Goal: Communication & Community: Answer question/provide support

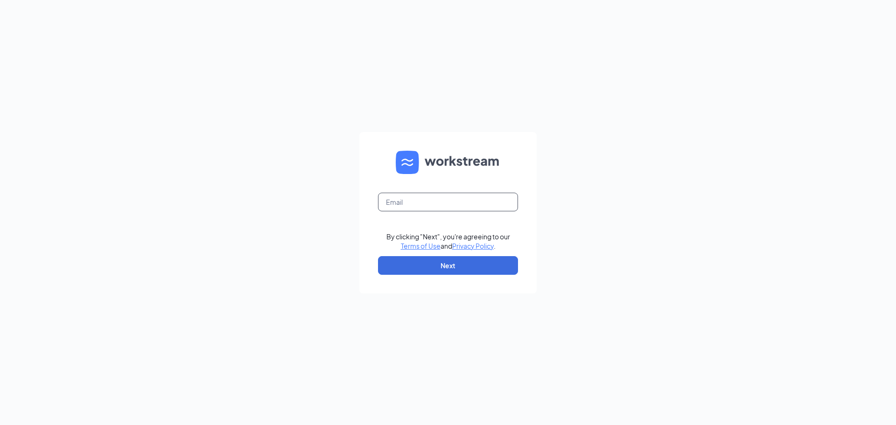
click at [474, 202] on input "text" at bounding box center [448, 202] width 140 height 19
type input "Kate@culvers.biz"
click at [479, 272] on button "Next" at bounding box center [448, 265] width 140 height 19
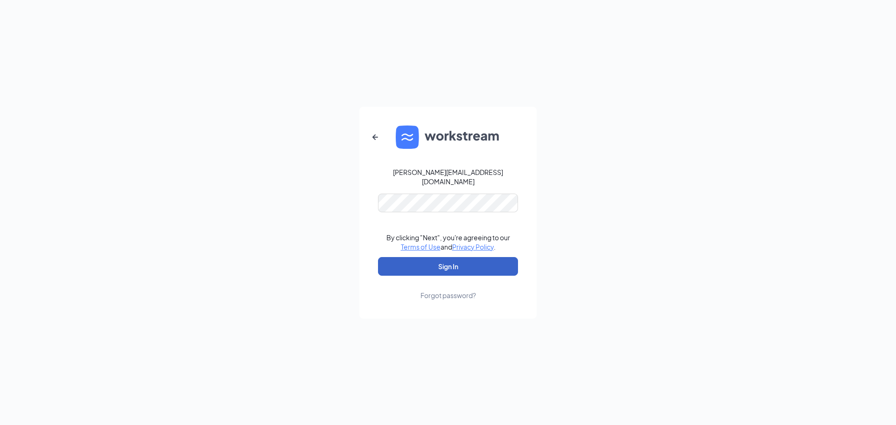
click at [485, 270] on button "Sign In" at bounding box center [448, 266] width 140 height 19
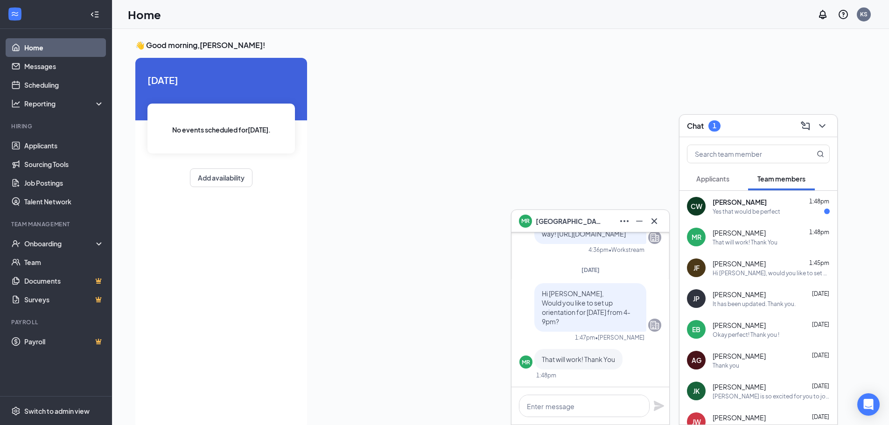
click at [772, 209] on div "Yes that would be perfect" at bounding box center [746, 212] width 68 height 8
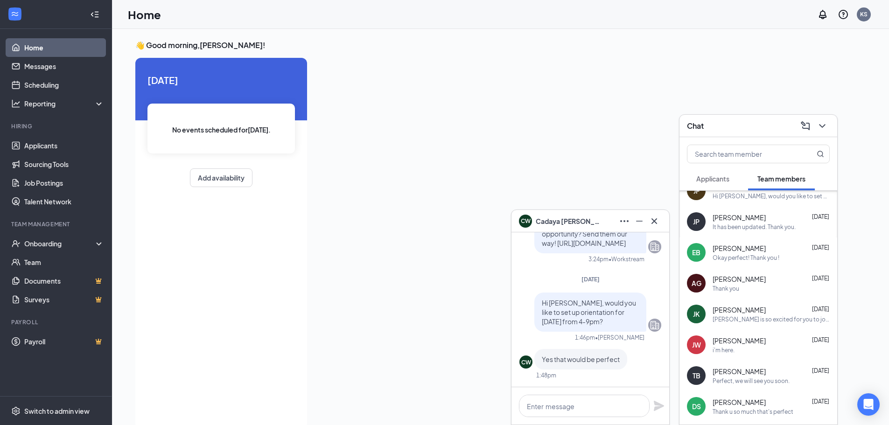
scroll to position [93, 0]
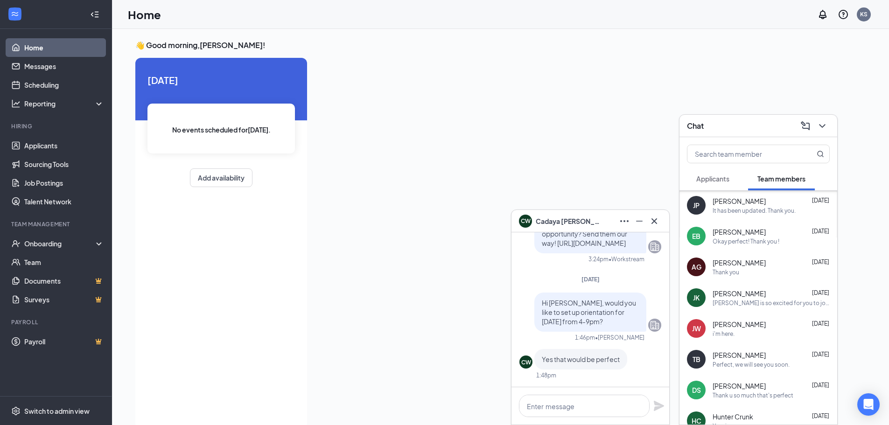
click at [745, 362] on div "Perfect, we will see you soon." at bounding box center [750, 365] width 77 height 8
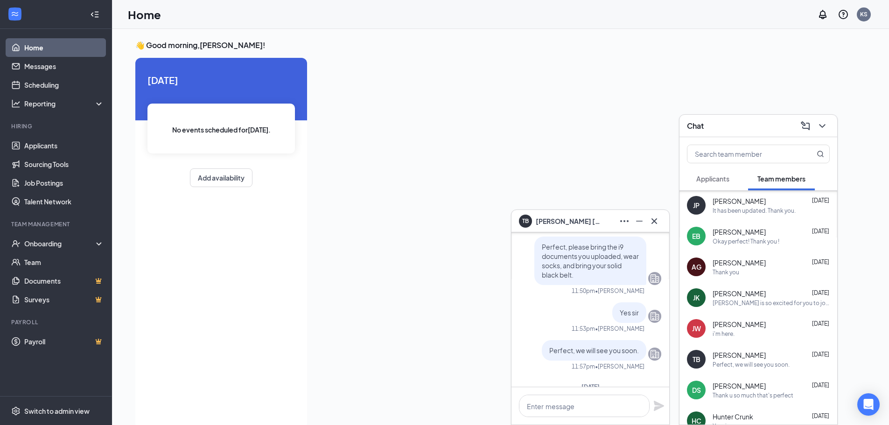
scroll to position [-47, 0]
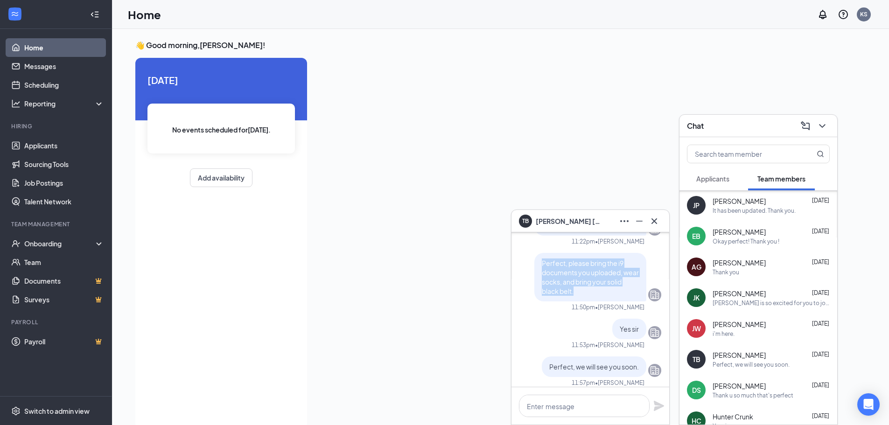
drag, startPoint x: 586, startPoint y: 296, endPoint x: 530, endPoint y: 260, distance: 66.4
click at [534, 260] on div "Perfect, please bring the i9 documents you uploaded, wear socks, and bring your…" at bounding box center [590, 277] width 112 height 49
copy span "Perfect, please bring the i9 documents you uploaded, wear socks, and bring your…"
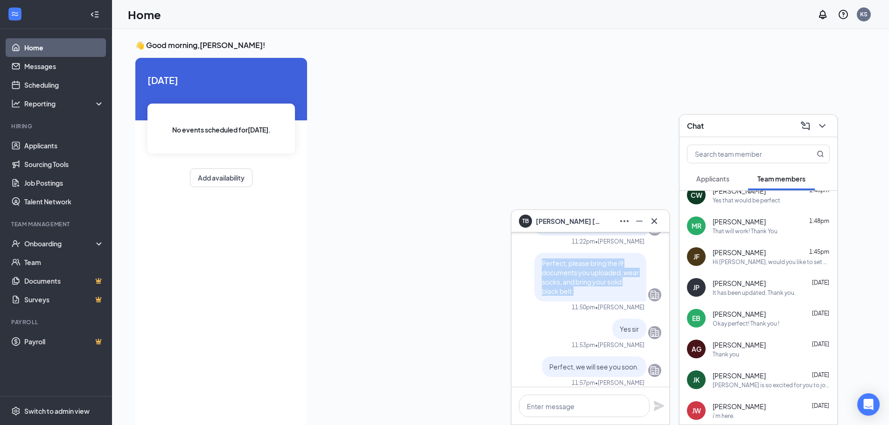
scroll to position [0, 0]
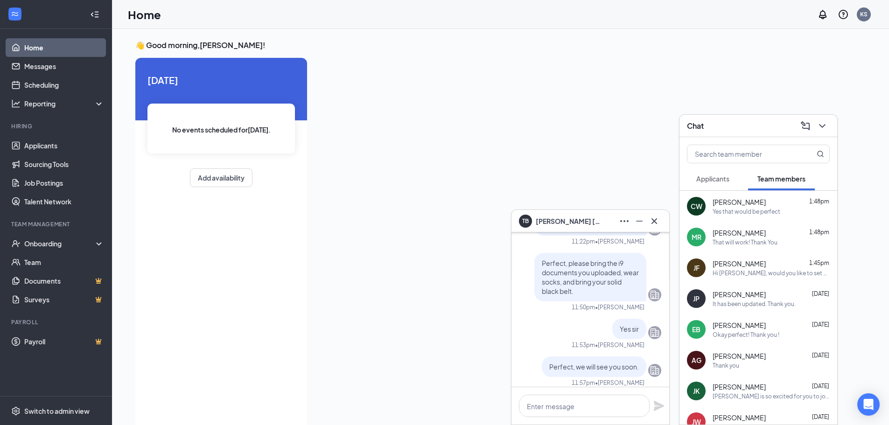
click at [734, 202] on span "[PERSON_NAME]" at bounding box center [738, 201] width 53 height 9
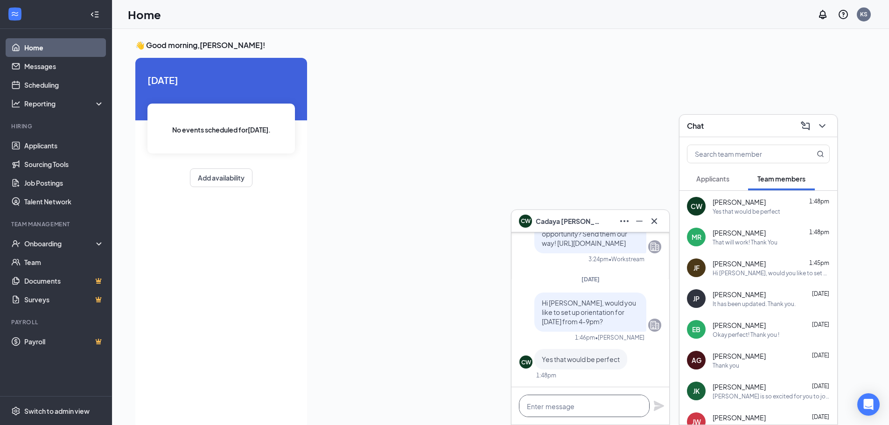
click at [572, 412] on textarea at bounding box center [584, 406] width 131 height 22
paste textarea "Perfect, please bring the i9 documents you uploaded, wear socks, and bring your…"
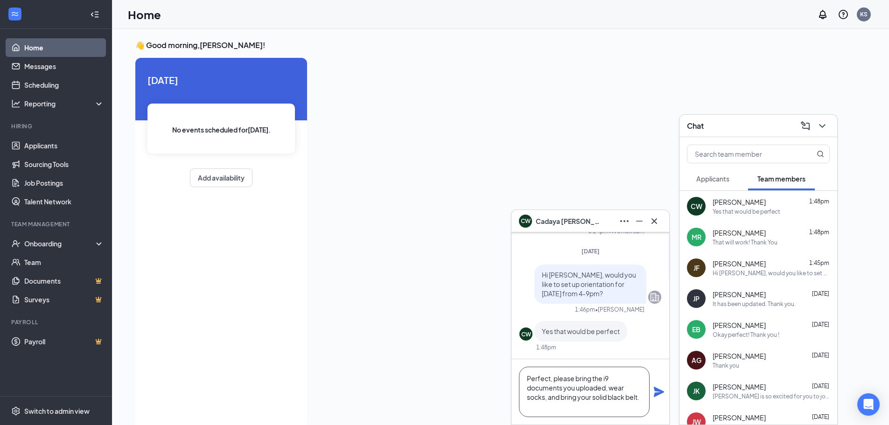
type textarea "Perfect, please bring the i9 documents you uploaded, wear socks, and bring your…"
click at [657, 393] on icon "Plane" at bounding box center [659, 392] width 10 height 10
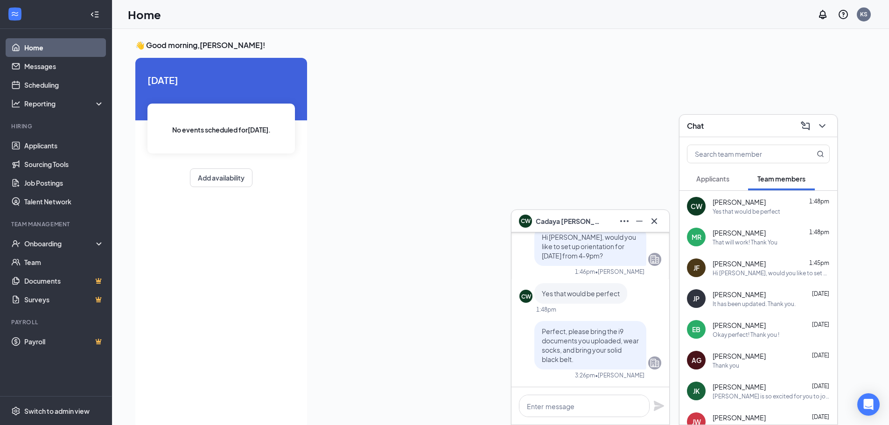
click at [759, 244] on div "That will work! Thank You" at bounding box center [744, 242] width 65 height 8
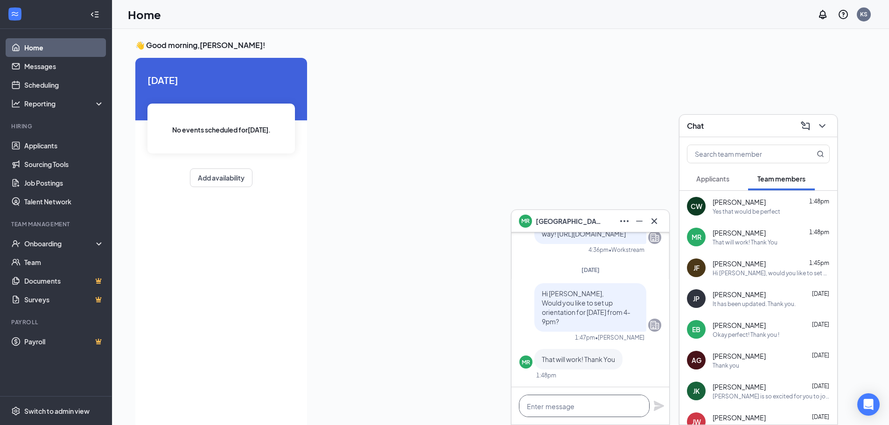
click at [565, 408] on textarea at bounding box center [584, 406] width 131 height 22
paste textarea "Perfect, please bring the i9 documents you uploaded, wear socks, and bring your…"
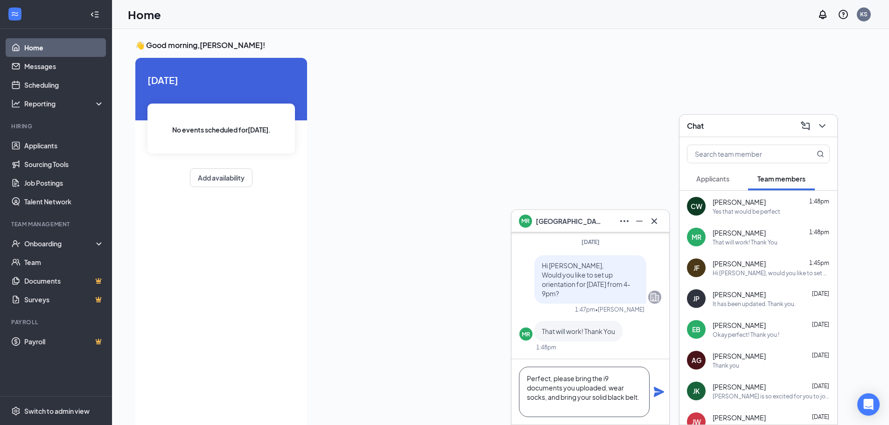
scroll to position [0, 0]
type textarea "Perfect, please bring the i9 documents you uploaded, wear socks, and bring your…"
click at [658, 393] on icon "Plane" at bounding box center [659, 392] width 10 height 10
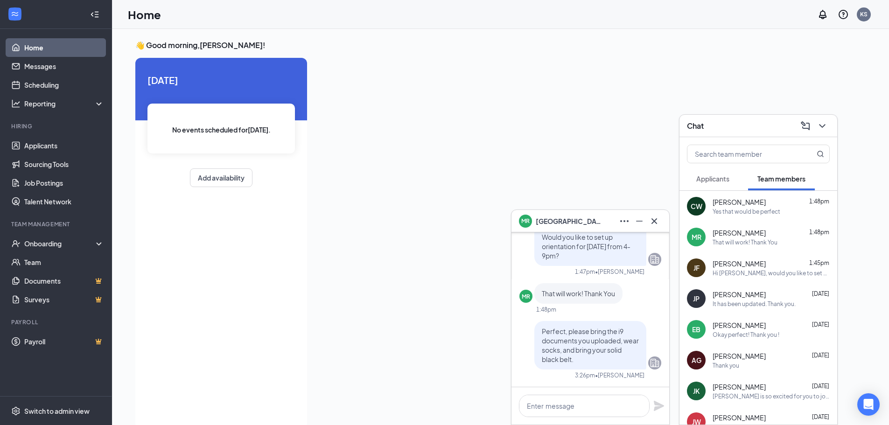
scroll to position [0, 0]
click at [651, 230] on div "[PERSON_NAME] [PERSON_NAME]" at bounding box center [590, 221] width 158 height 22
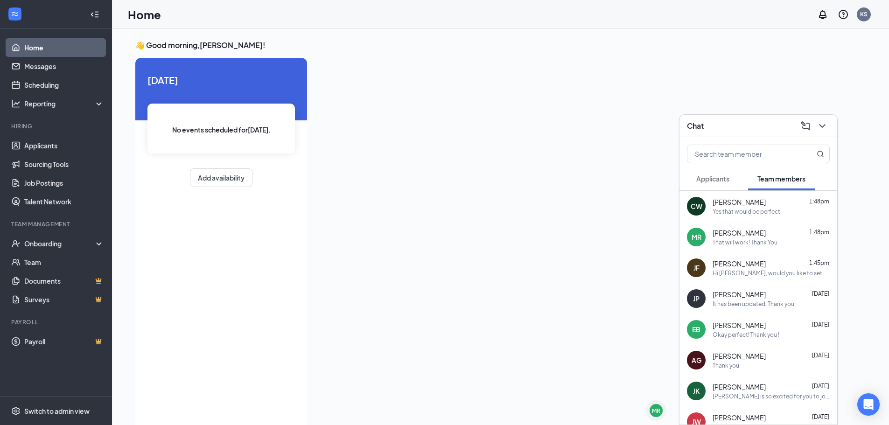
click at [728, 124] on div "Chat" at bounding box center [758, 125] width 143 height 14
